Goal: Information Seeking & Learning: Learn about a topic

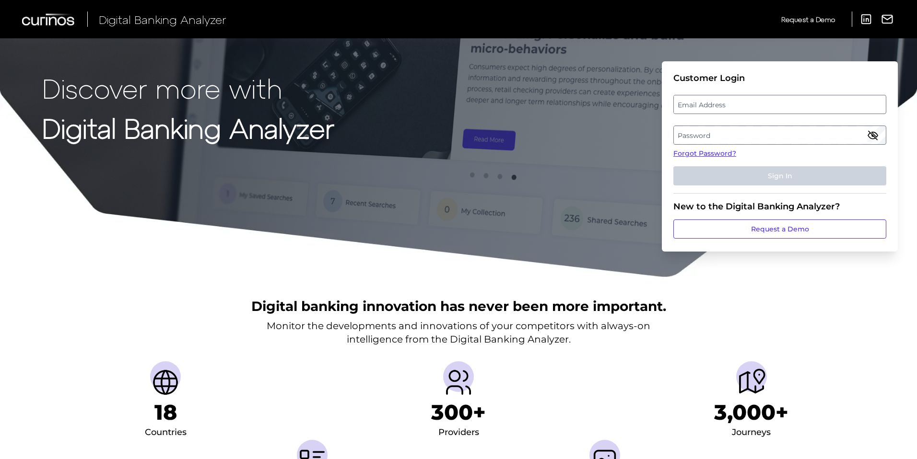
click at [741, 138] on label "Password" at bounding box center [779, 135] width 211 height 17
click at [738, 105] on label "Email Address" at bounding box center [779, 104] width 211 height 17
click at [738, 105] on input "email" at bounding box center [779, 104] width 213 height 19
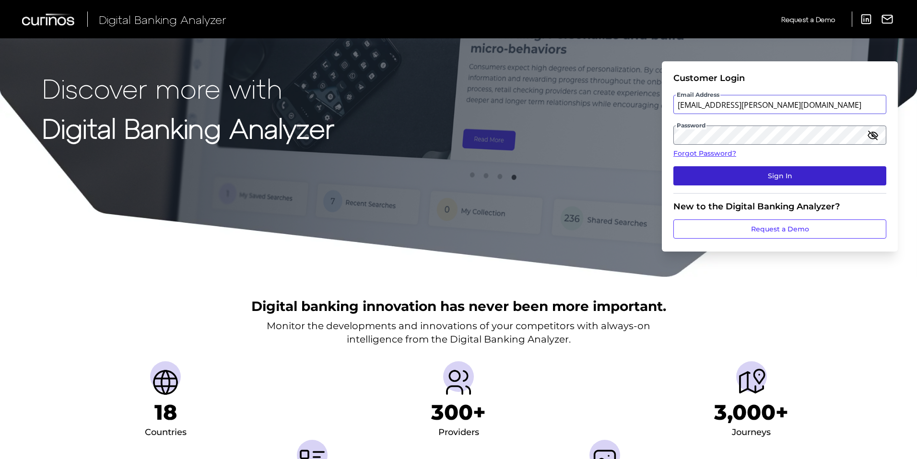
type input "[EMAIL_ADDRESS][PERSON_NAME][DOMAIN_NAME]"
click at [784, 173] on button "Sign In" at bounding box center [779, 175] width 213 height 19
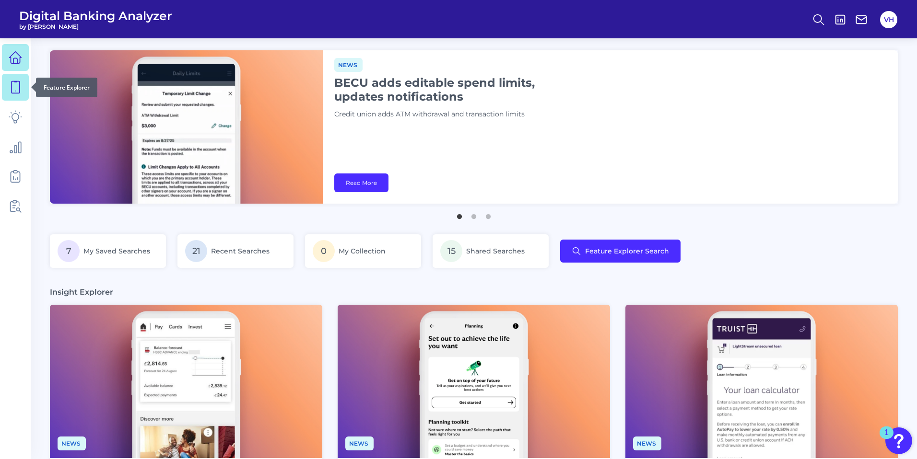
click at [12, 90] on icon at bounding box center [16, 88] width 8 height 12
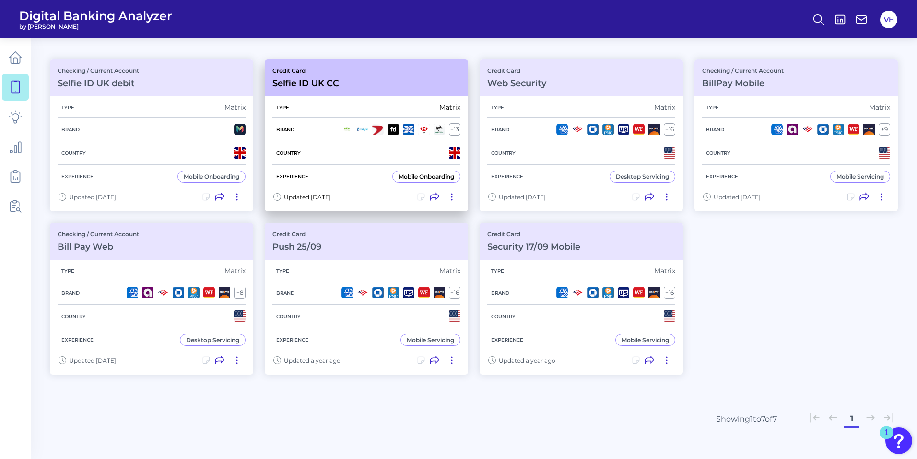
scroll to position [92, 0]
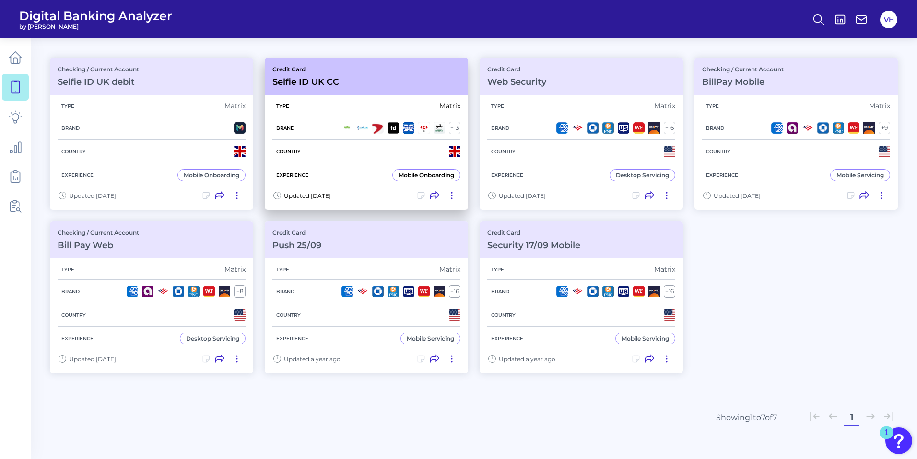
click at [358, 81] on div "Credit Card Selfie ID UK CC" at bounding box center [366, 76] width 203 height 37
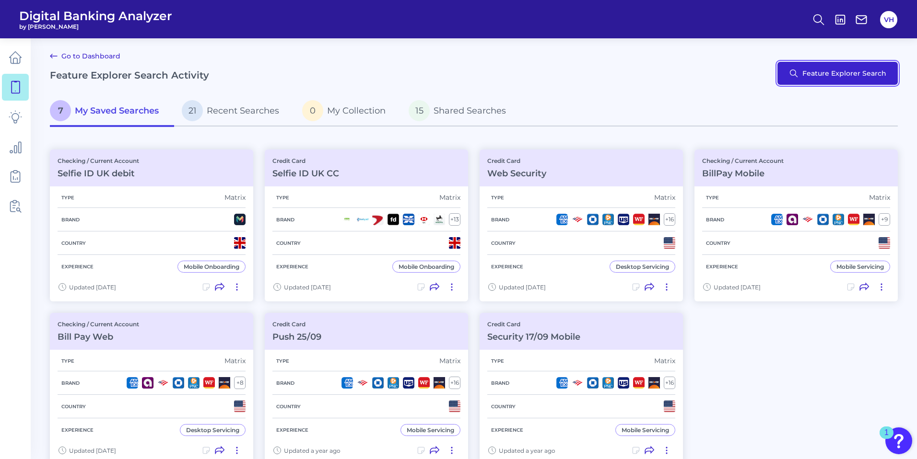
click at [833, 76] on button "Feature Explorer Search" at bounding box center [837, 73] width 120 height 23
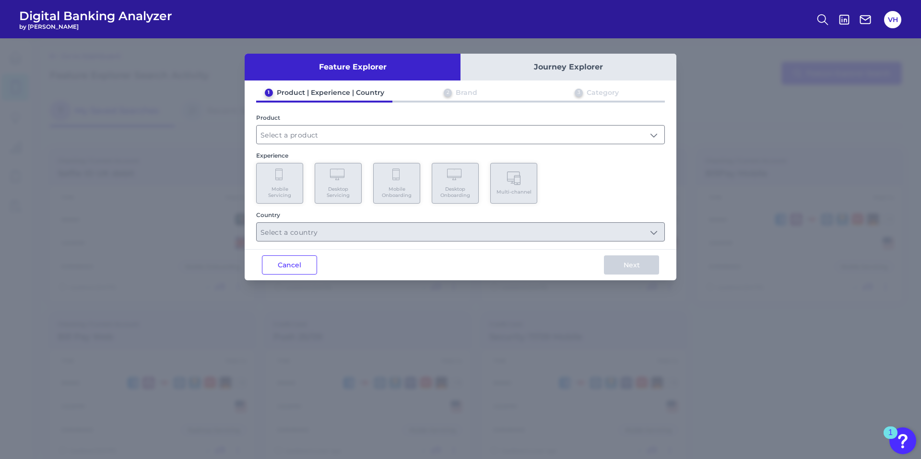
click at [314, 117] on div "Product" at bounding box center [460, 117] width 409 height 7
click at [304, 144] on div at bounding box center [460, 134] width 409 height 19
click at [303, 136] on input "text" at bounding box center [461, 135] width 408 height 18
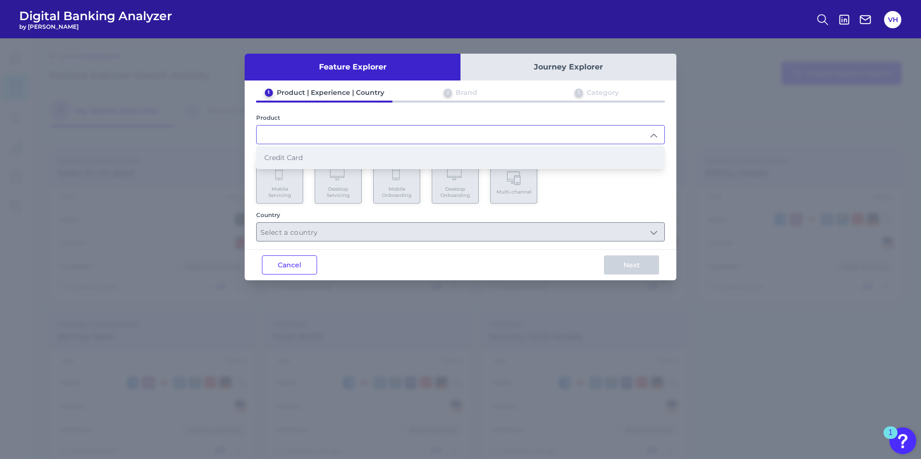
click at [300, 158] on span "Credit Card" at bounding box center [283, 157] width 38 height 9
type input "Credit Card"
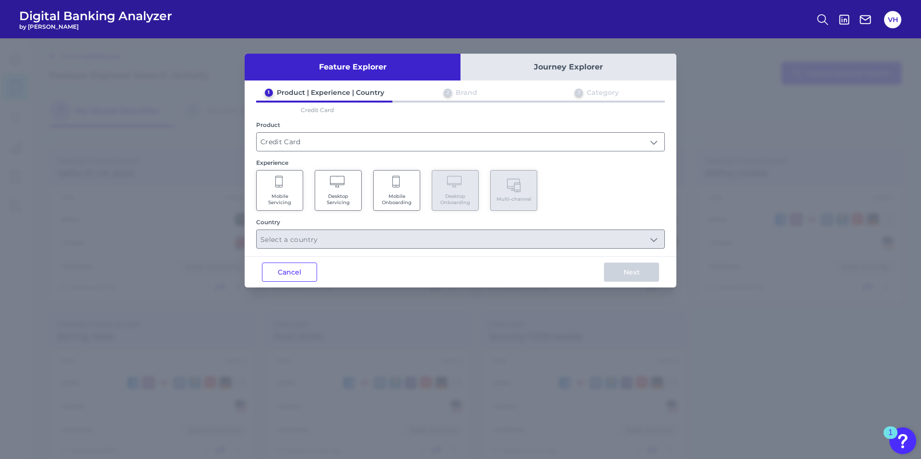
click at [408, 194] on span "Mobile Onboarding" at bounding box center [396, 199] width 36 height 12
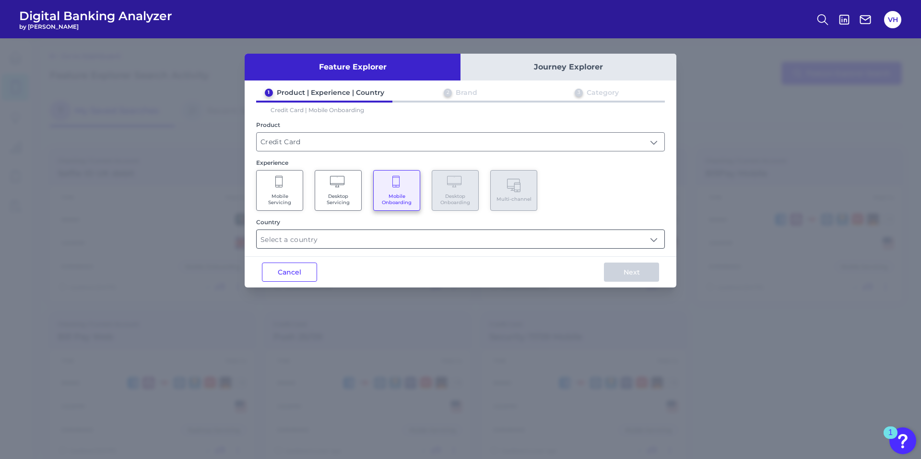
click at [365, 236] on input "text" at bounding box center [461, 239] width 408 height 18
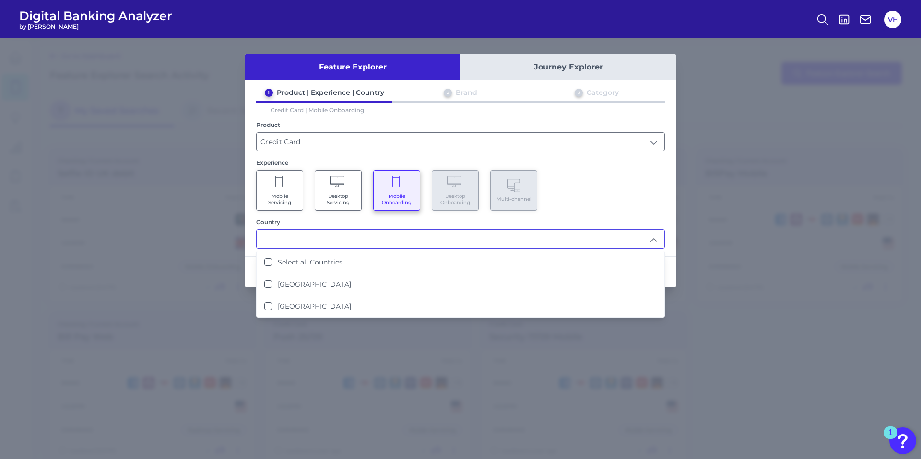
click at [336, 199] on span "Desktop Servicing" at bounding box center [338, 199] width 36 height 12
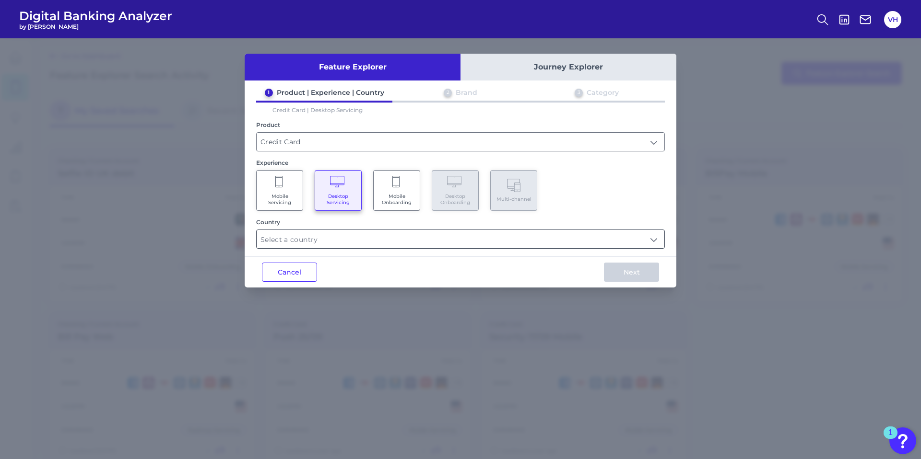
click at [301, 245] on input "text" at bounding box center [461, 239] width 408 height 18
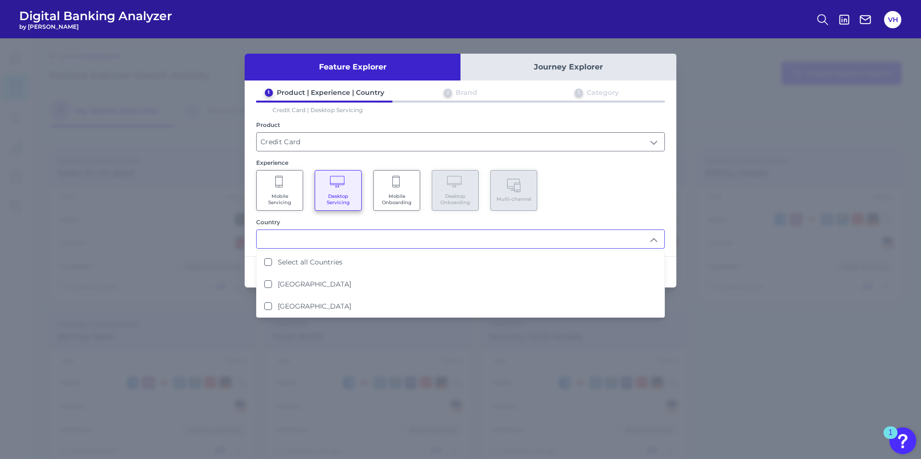
click at [301, 245] on input "text" at bounding box center [461, 239] width 408 height 18
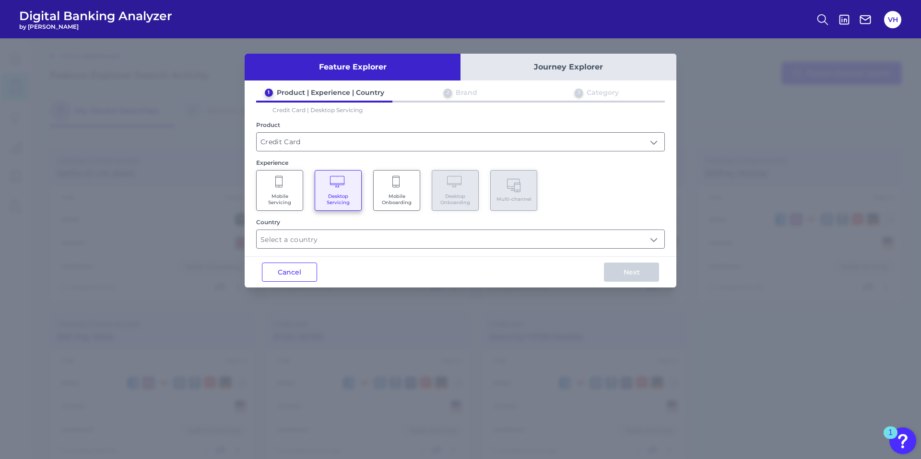
click at [288, 206] on Servicing "Mobile Servicing" at bounding box center [279, 190] width 47 height 41
click at [297, 243] on input "text" at bounding box center [461, 239] width 408 height 18
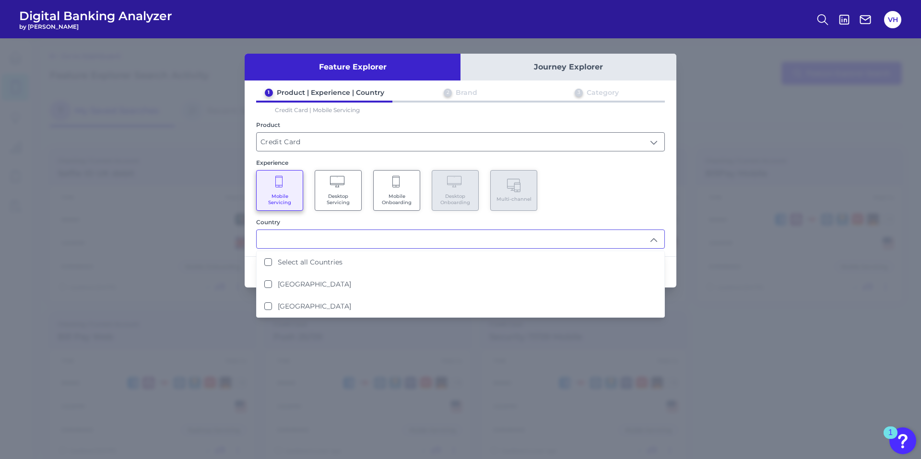
click at [288, 242] on input "text" at bounding box center [461, 239] width 408 height 18
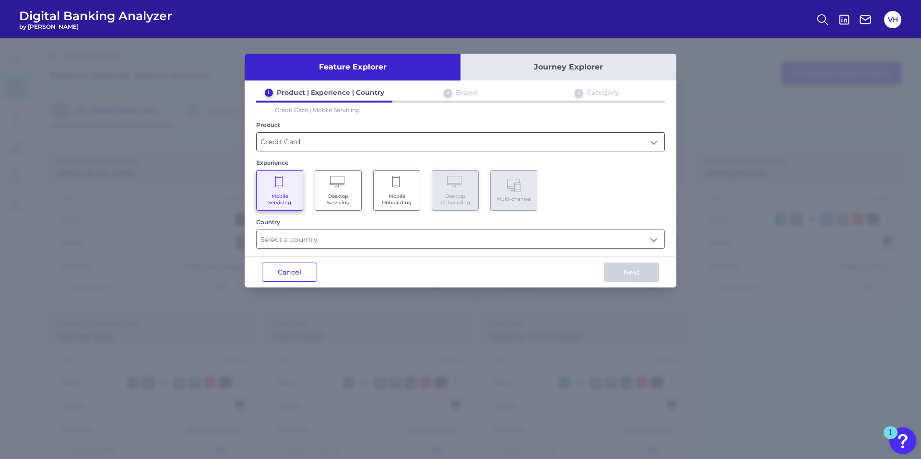
click at [363, 134] on input "Credit Card" at bounding box center [461, 142] width 408 height 18
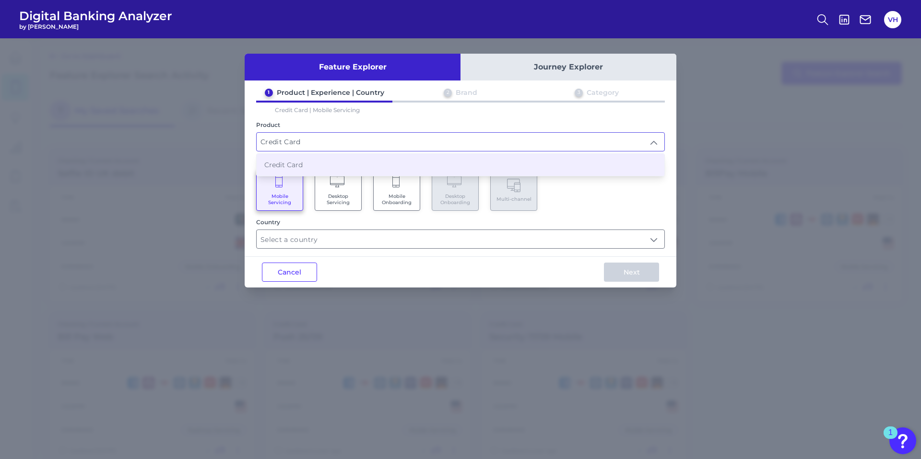
click at [334, 147] on input "Credit Card" at bounding box center [461, 142] width 408 height 18
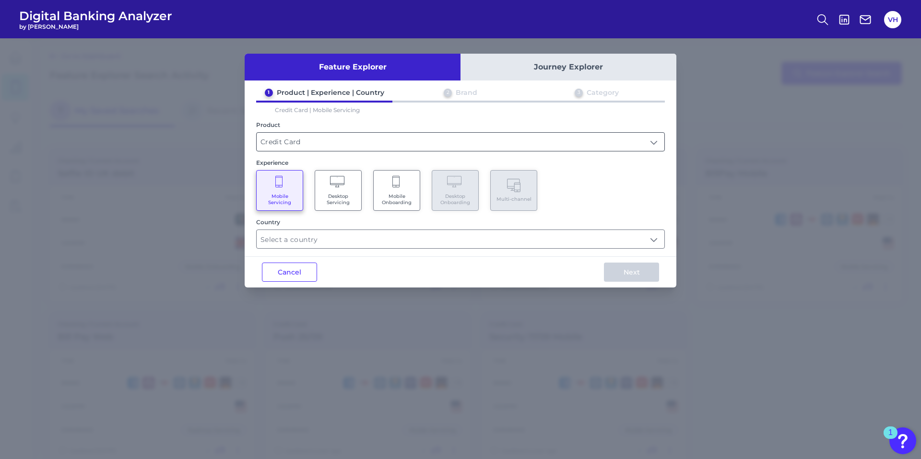
click at [333, 138] on input "Credit Card" at bounding box center [461, 142] width 408 height 18
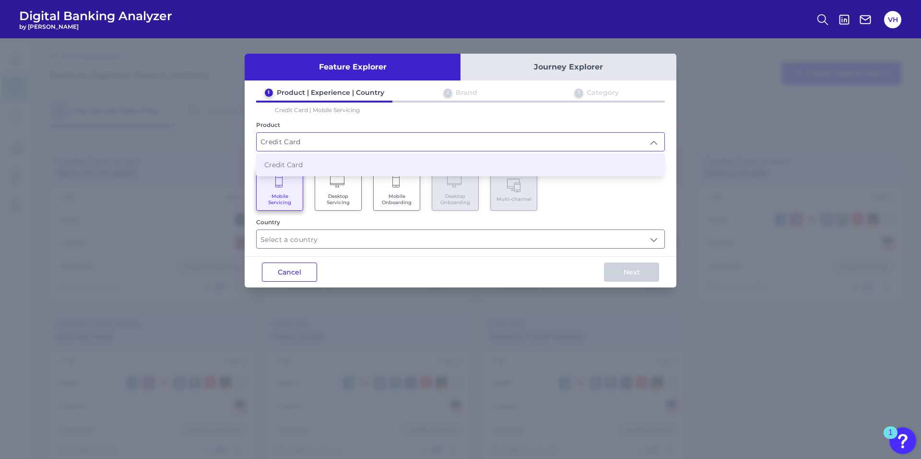
click at [294, 274] on button "Cancel" at bounding box center [289, 272] width 55 height 19
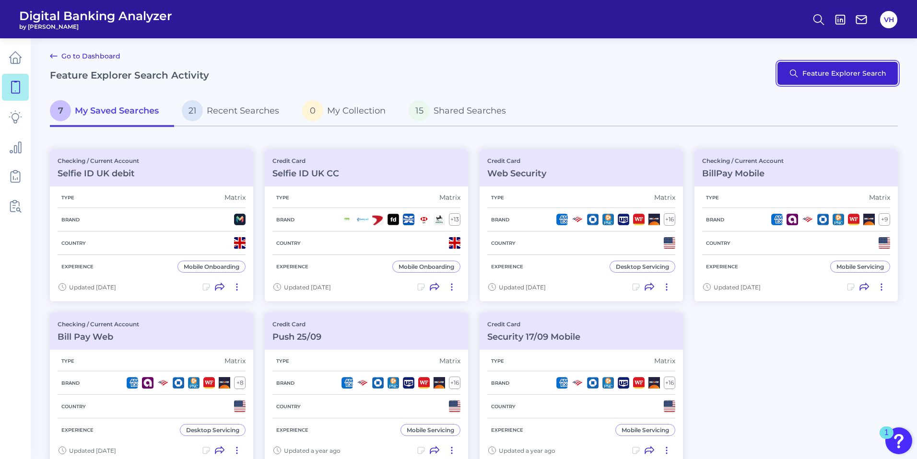
click at [832, 74] on button "Feature Explorer Search" at bounding box center [837, 73] width 120 height 23
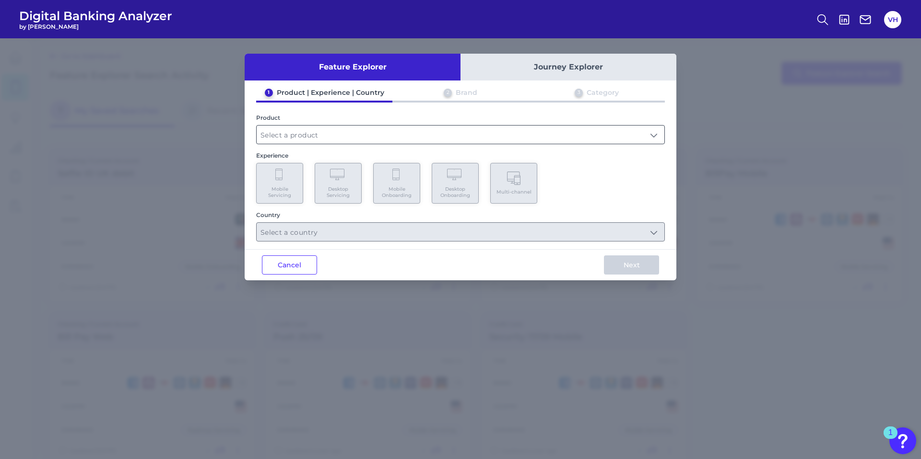
click at [375, 136] on input "text" at bounding box center [461, 135] width 408 height 18
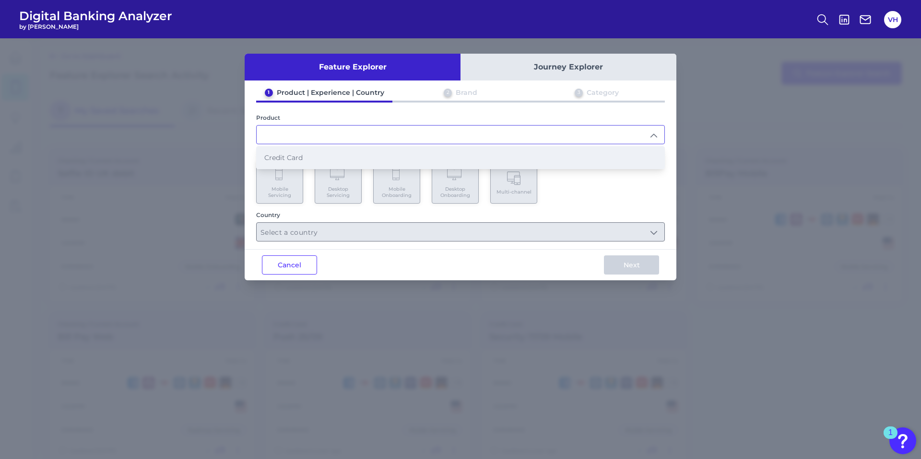
click at [365, 160] on li "Credit Card" at bounding box center [461, 158] width 408 height 22
type input "Credit Card"
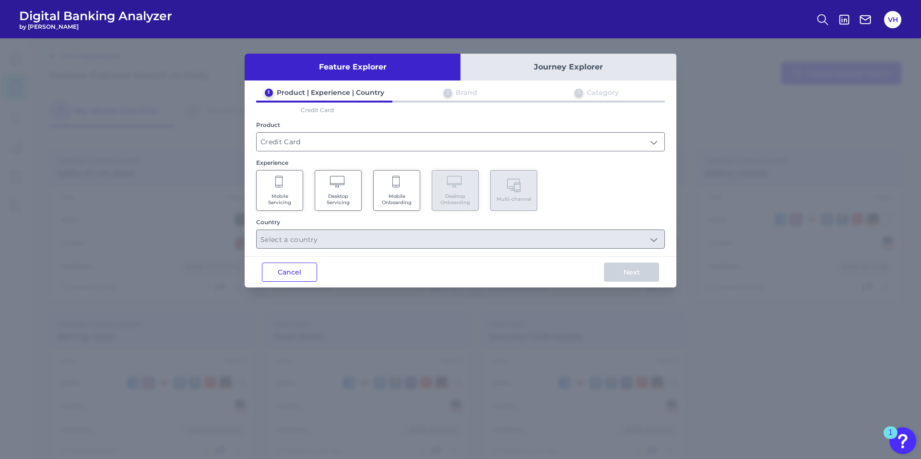
click at [386, 186] on Onboarding "Mobile Onboarding" at bounding box center [396, 190] width 47 height 41
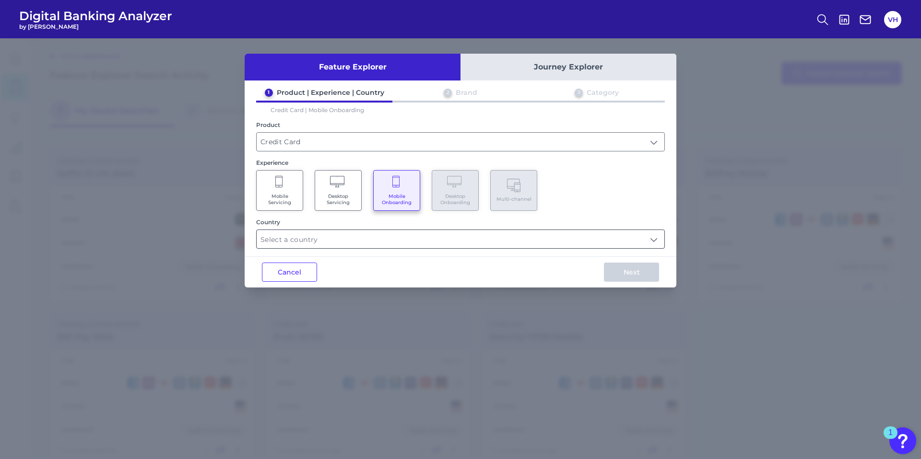
click at [311, 242] on input "text" at bounding box center [461, 239] width 408 height 18
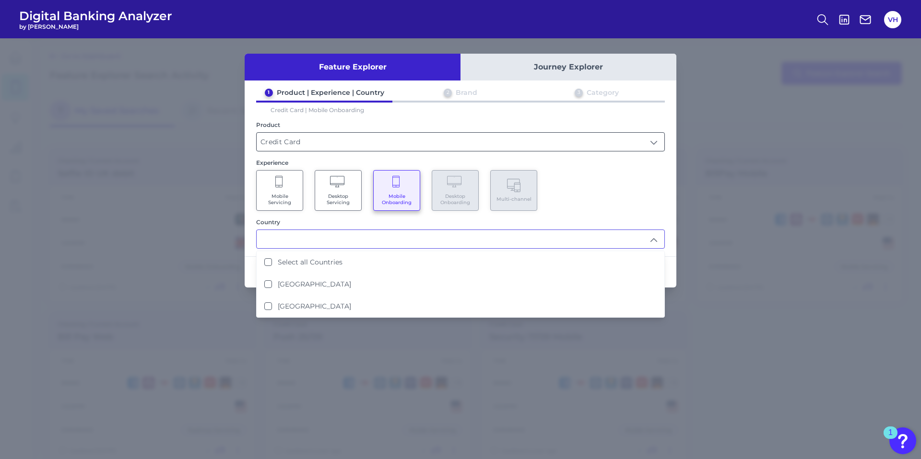
click at [291, 147] on input "Credit Card" at bounding box center [461, 142] width 408 height 18
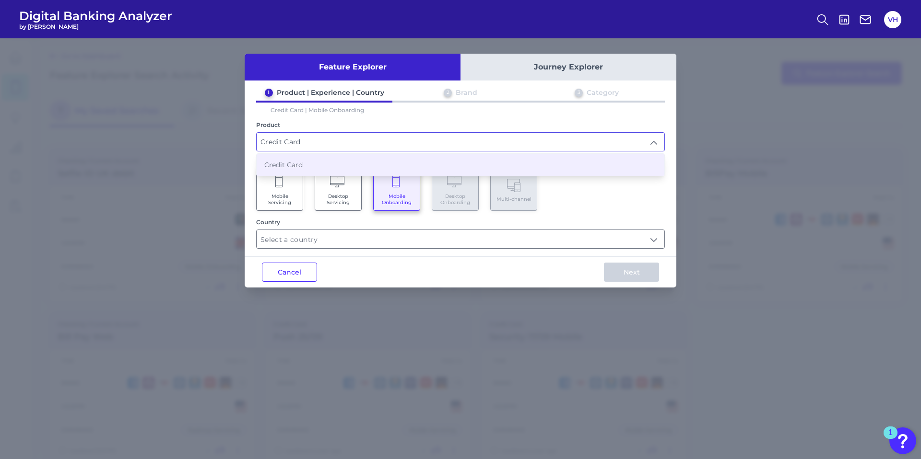
click at [296, 143] on input "Credit Card" at bounding box center [461, 142] width 408 height 18
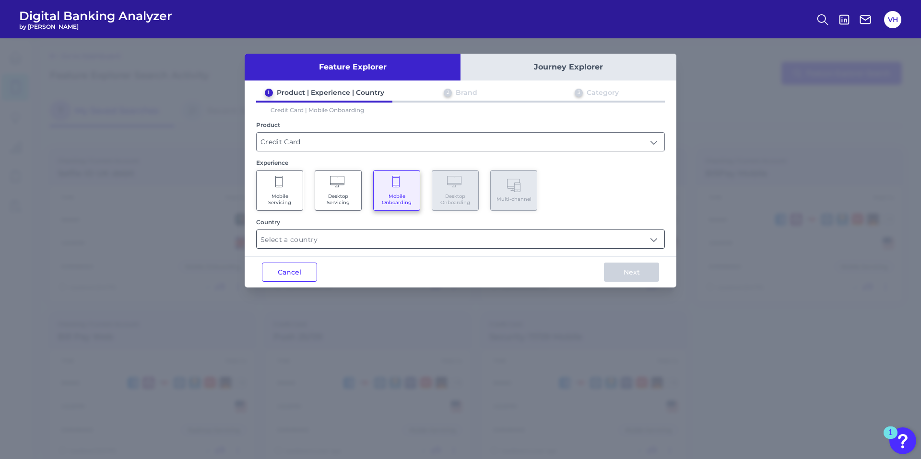
click at [346, 238] on input "text" at bounding box center [461, 239] width 408 height 18
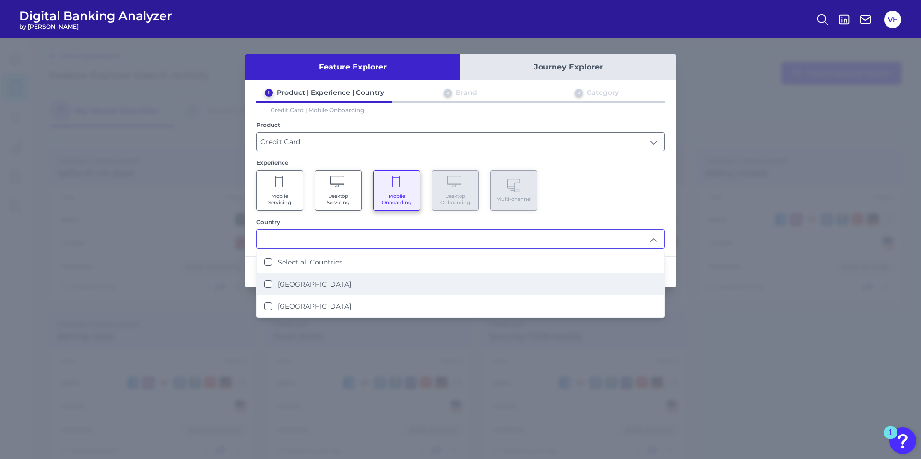
click at [300, 286] on label "[GEOGRAPHIC_DATA]" at bounding box center [314, 284] width 73 height 9
type input "[GEOGRAPHIC_DATA]"
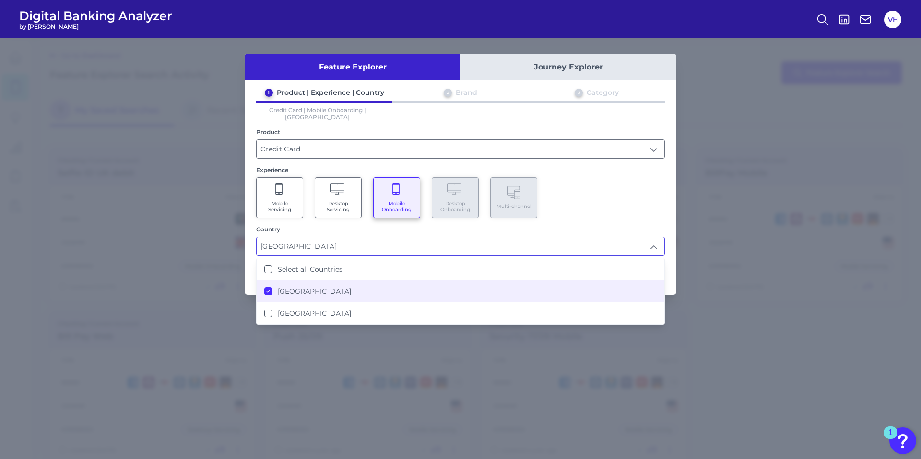
click at [615, 190] on div "Mobile Servicing Desktop Servicing Mobile Onboarding Desktop Onboarding Multi-c…" at bounding box center [460, 197] width 409 height 41
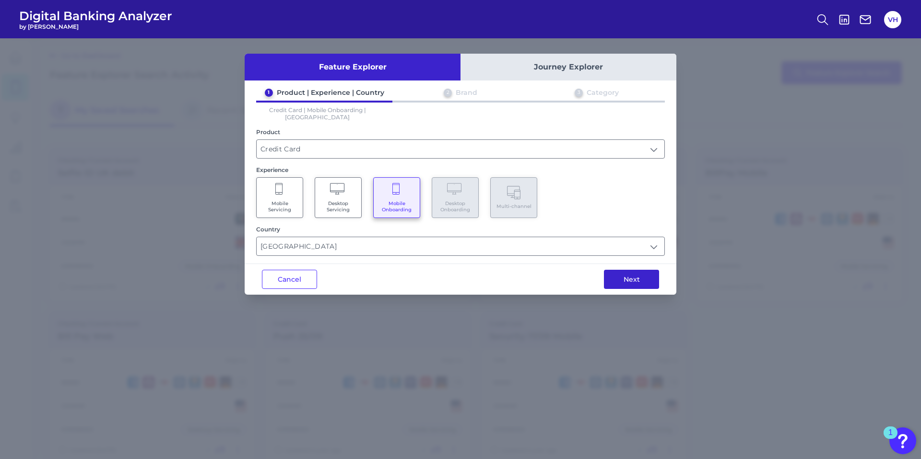
click at [621, 275] on button "Next" at bounding box center [631, 279] width 55 height 19
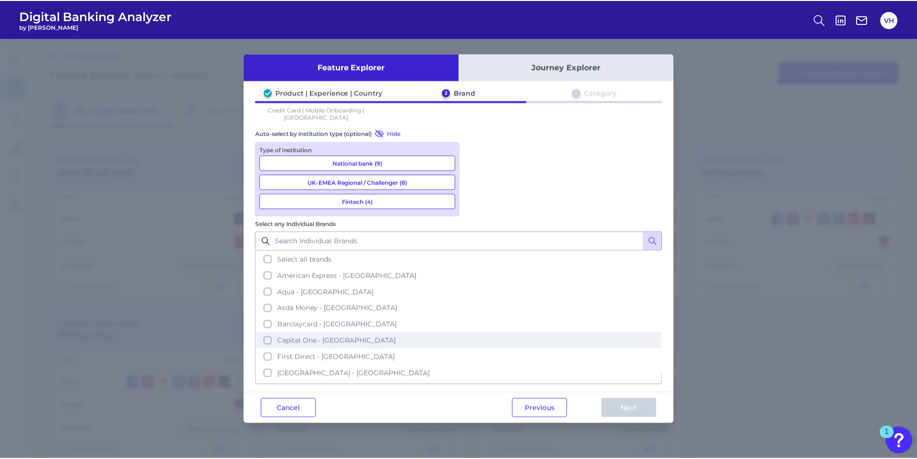
scroll to position [0, 0]
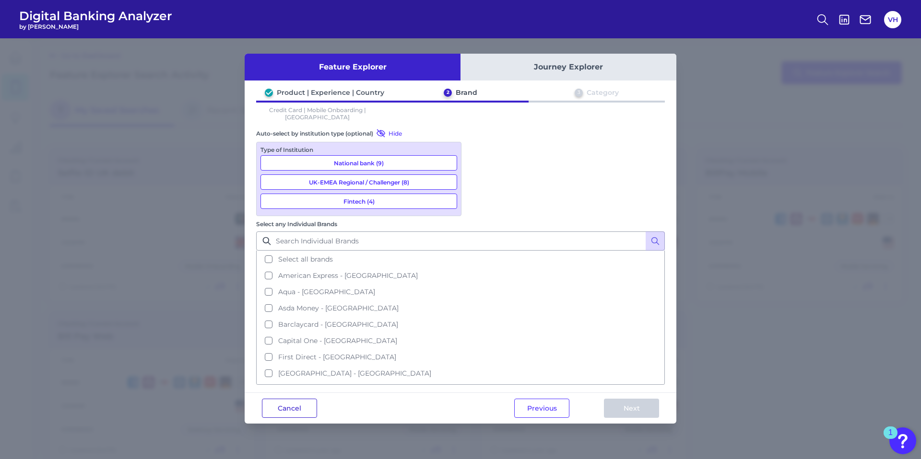
click at [293, 399] on button "Cancel" at bounding box center [289, 408] width 55 height 19
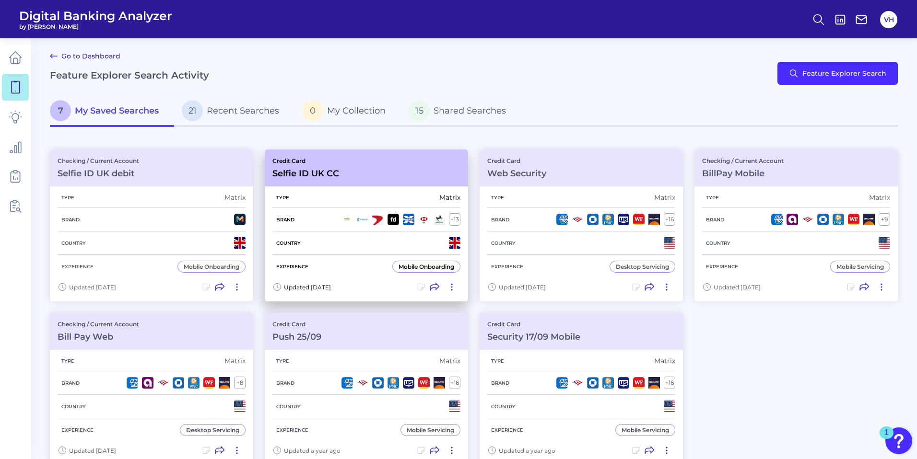
scroll to position [8, 0]
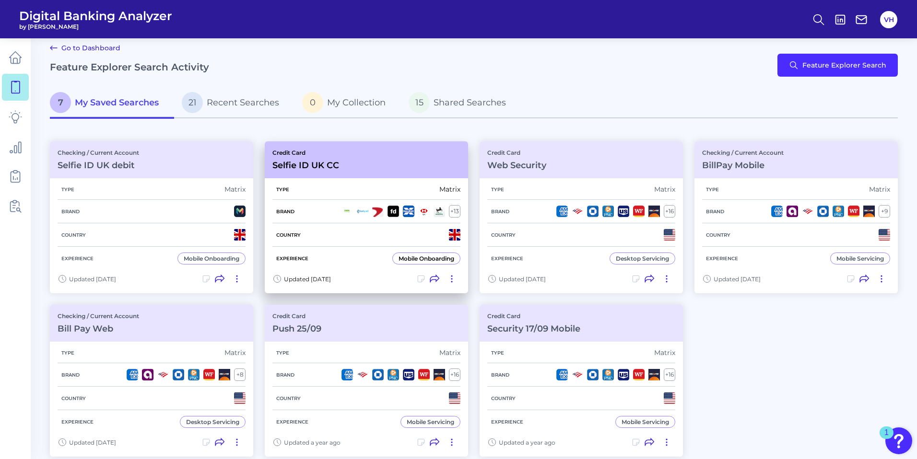
click at [356, 157] on div "Credit Card Selfie ID UK CC" at bounding box center [366, 159] width 203 height 37
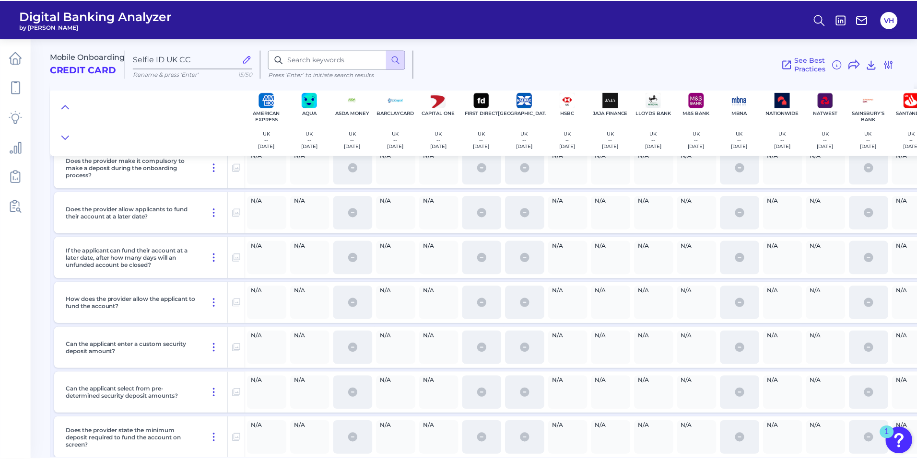
scroll to position [2082, 0]
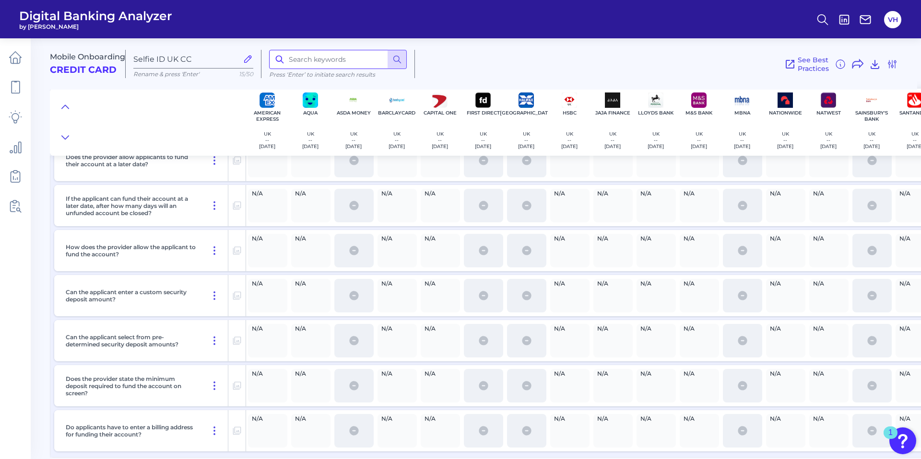
click at [330, 55] on input at bounding box center [338, 59] width 138 height 19
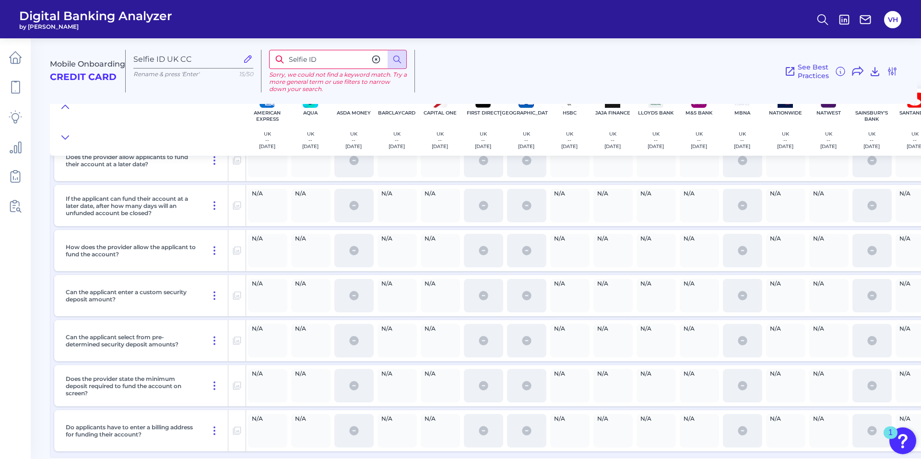
drag, startPoint x: 322, startPoint y: 60, endPoint x: 308, endPoint y: 60, distance: 14.4
click at [308, 60] on input "Selfie ID" at bounding box center [338, 59] width 138 height 19
type input "Selfie"
click at [19, 58] on icon at bounding box center [15, 57] width 13 height 13
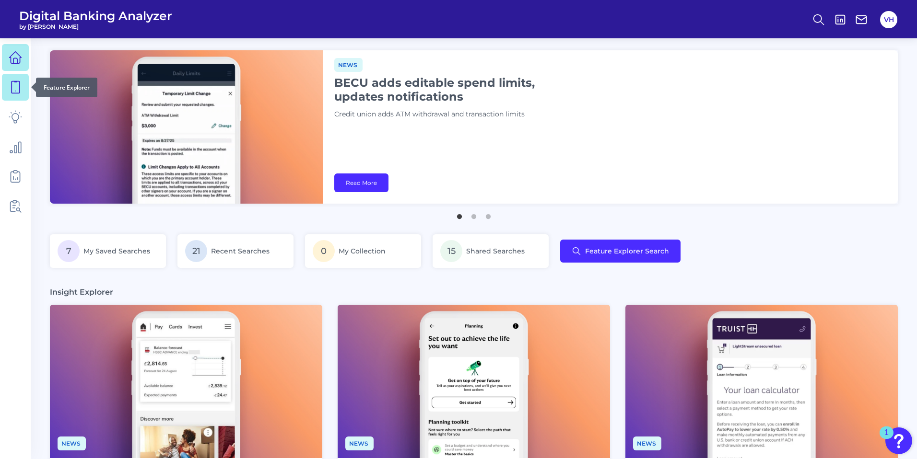
click at [9, 83] on icon at bounding box center [15, 87] width 13 height 13
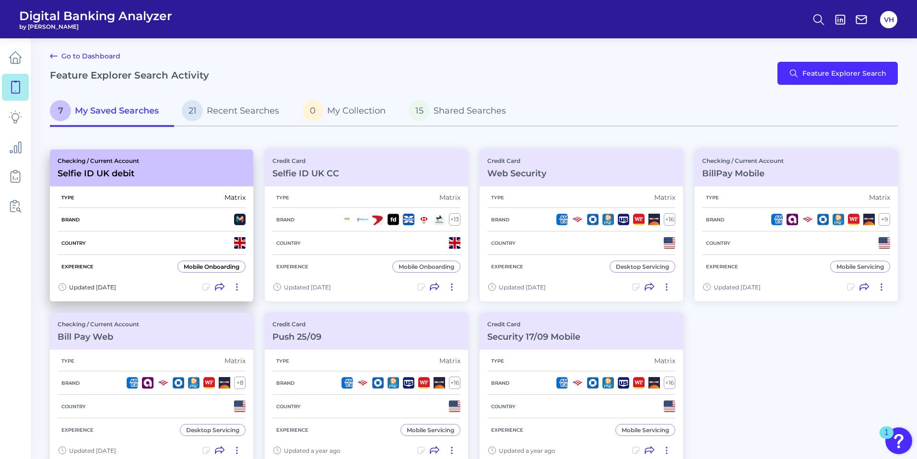
click at [200, 155] on div "Checking / Current Account Selfie ID UK debit" at bounding box center [151, 168] width 203 height 37
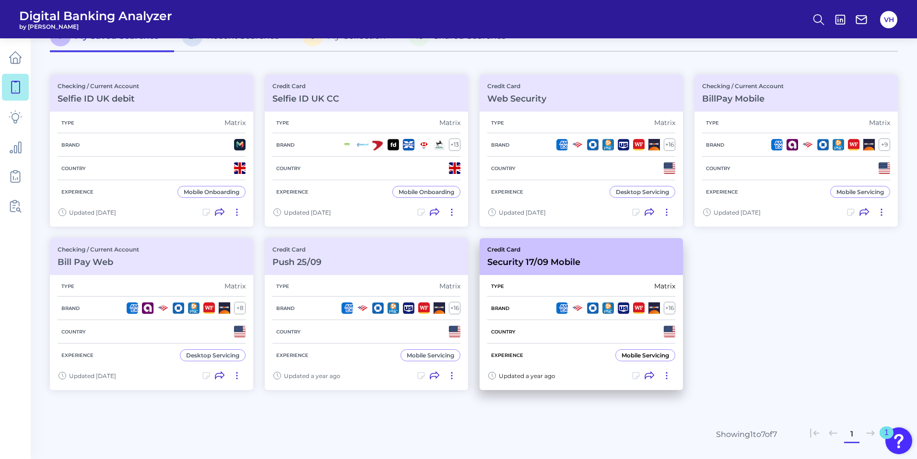
scroll to position [71, 0]
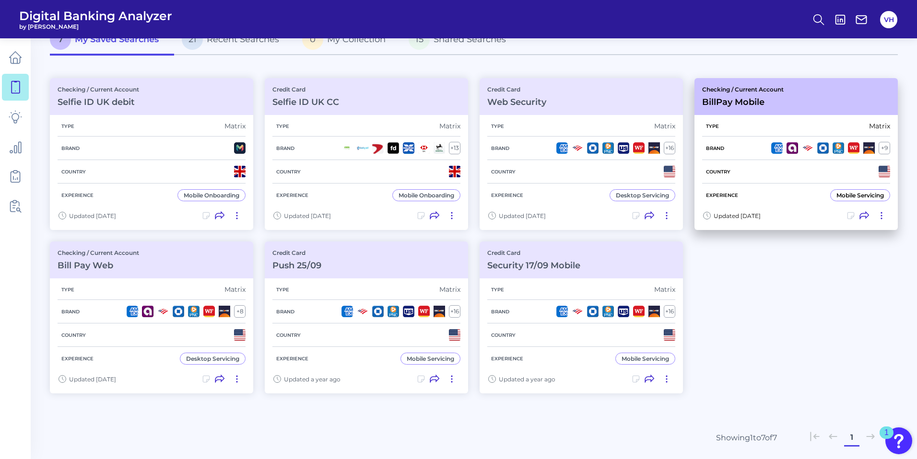
click at [745, 186] on div "Experience Mobile Servicing" at bounding box center [796, 195] width 188 height 23
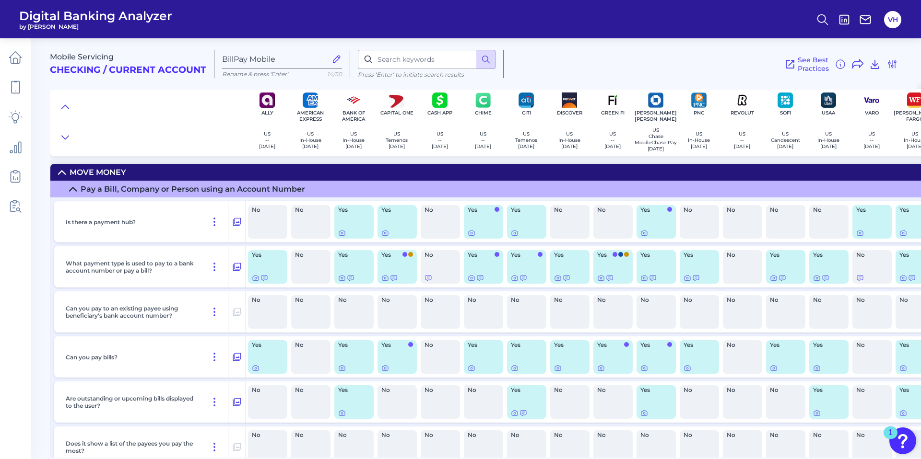
click at [61, 172] on icon at bounding box center [62, 173] width 8 height 8
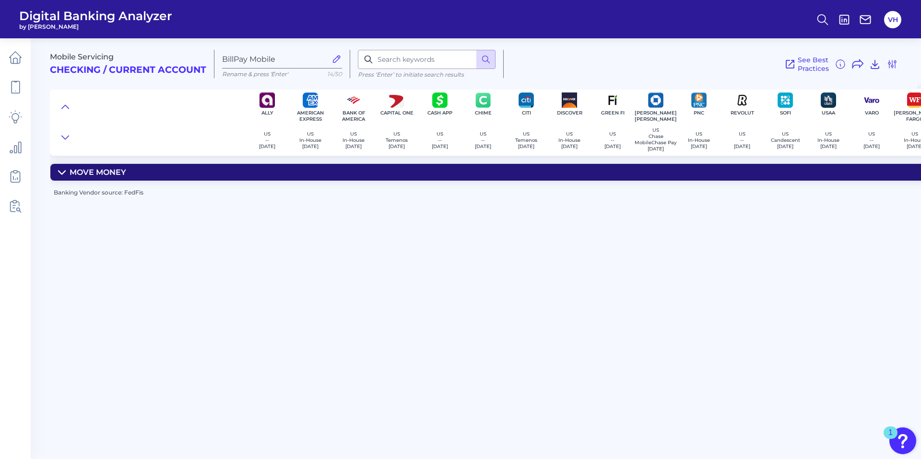
click at [61, 174] on icon at bounding box center [62, 172] width 7 height 3
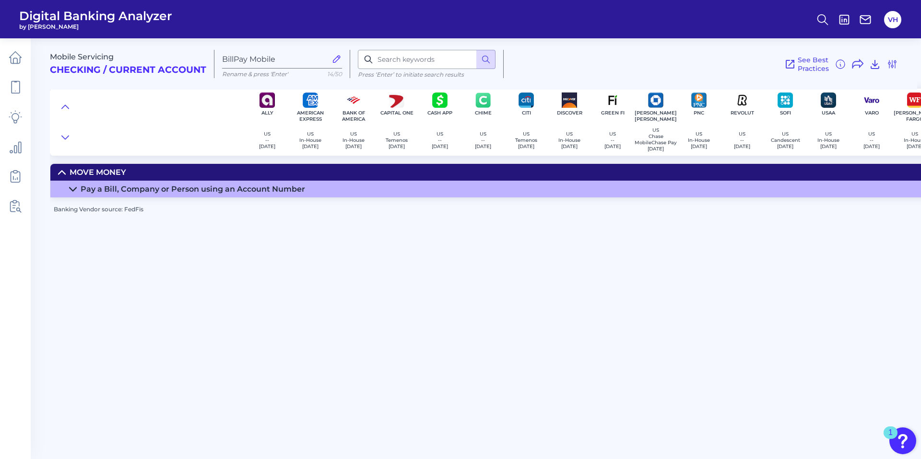
click at [60, 176] on icon at bounding box center [62, 173] width 8 height 8
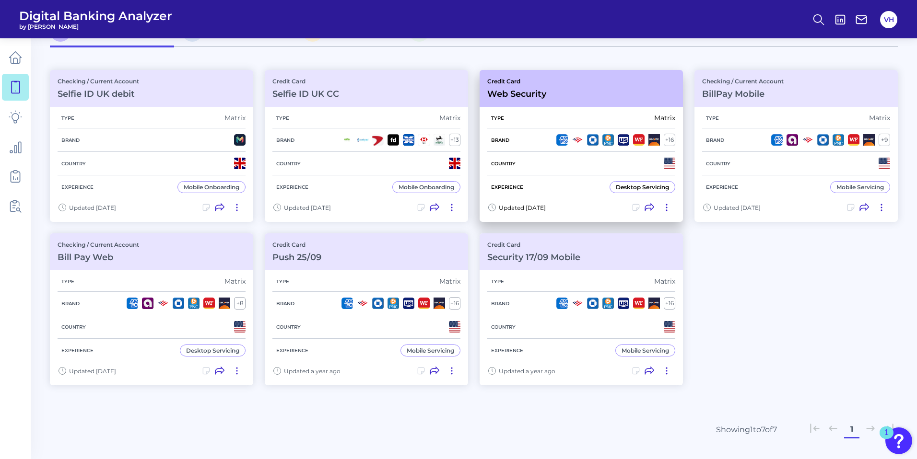
scroll to position [80, 0]
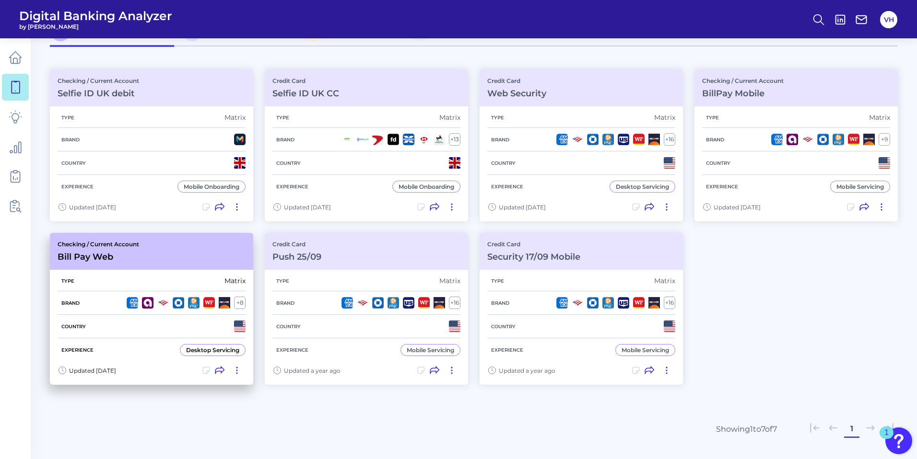
click at [221, 255] on div "Checking / Current Account Bill Pay Web" at bounding box center [151, 251] width 203 height 37
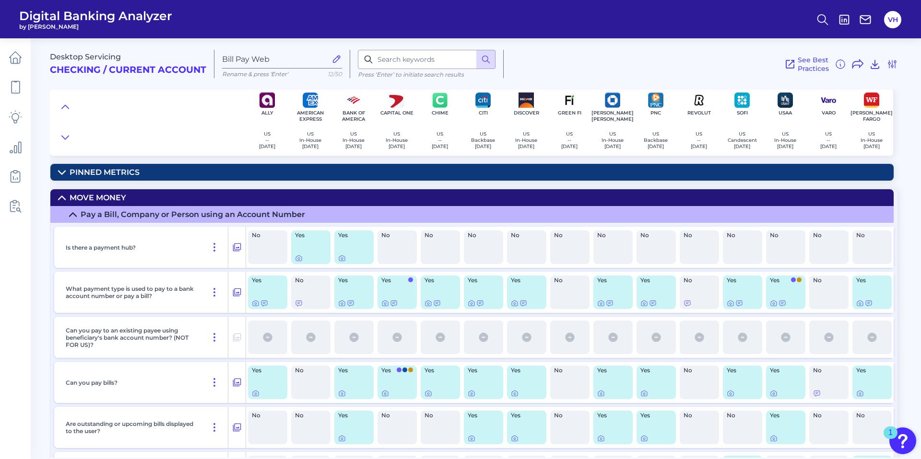
click at [59, 192] on summary "Move Money" at bounding box center [471, 197] width 843 height 17
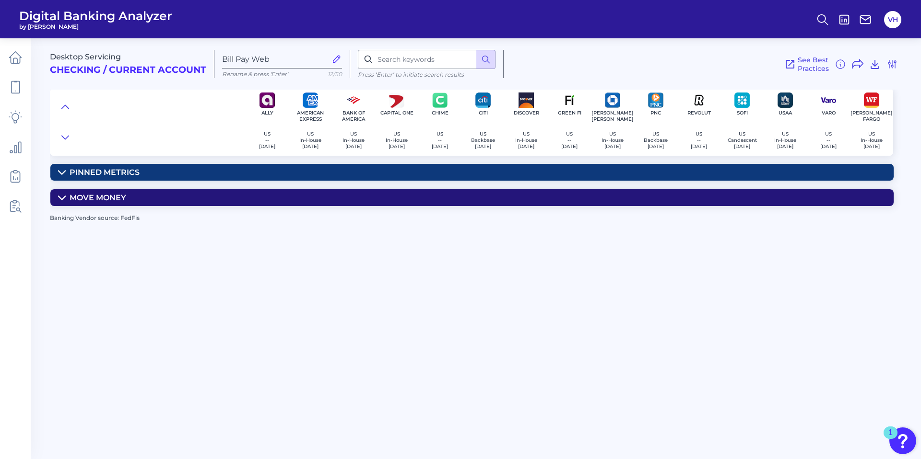
click at [63, 169] on icon at bounding box center [62, 173] width 8 height 8
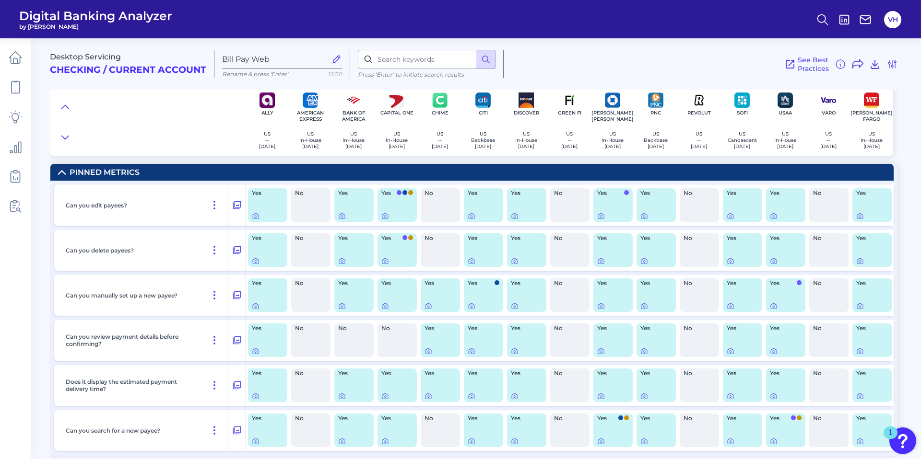
click at [68, 171] on summary "Pinned Metrics" at bounding box center [471, 172] width 843 height 17
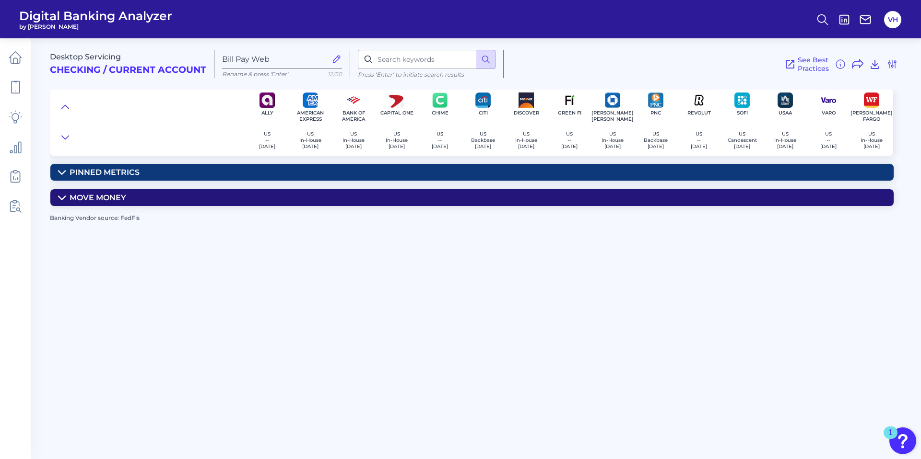
click at [59, 198] on icon at bounding box center [62, 198] width 8 height 8
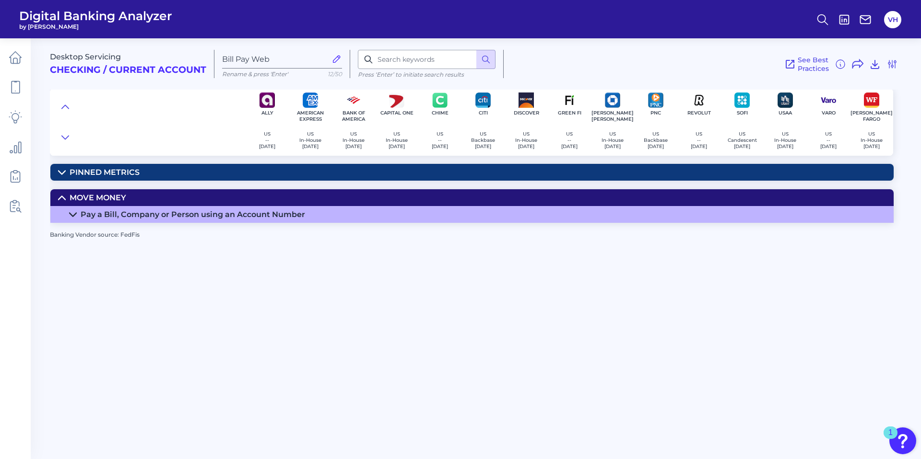
click at [79, 211] on summary "Pay a Bill, Company or Person using an Account Number" at bounding box center [471, 214] width 843 height 17
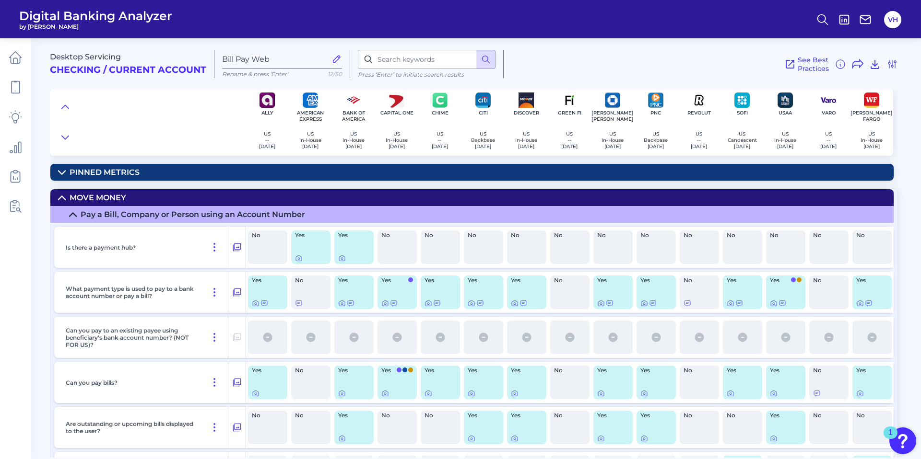
click at [74, 215] on icon at bounding box center [73, 214] width 7 height 3
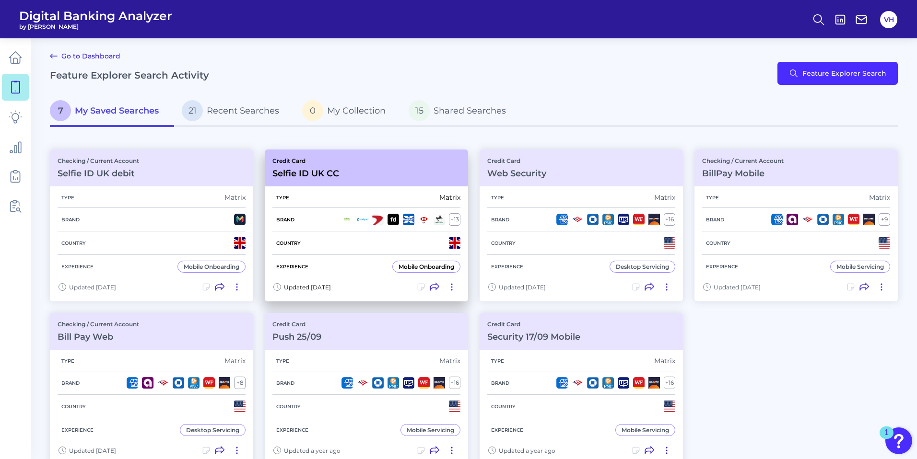
click at [360, 245] on div "Country" at bounding box center [366, 243] width 188 height 23
